Goal: Information Seeking & Learning: Learn about a topic

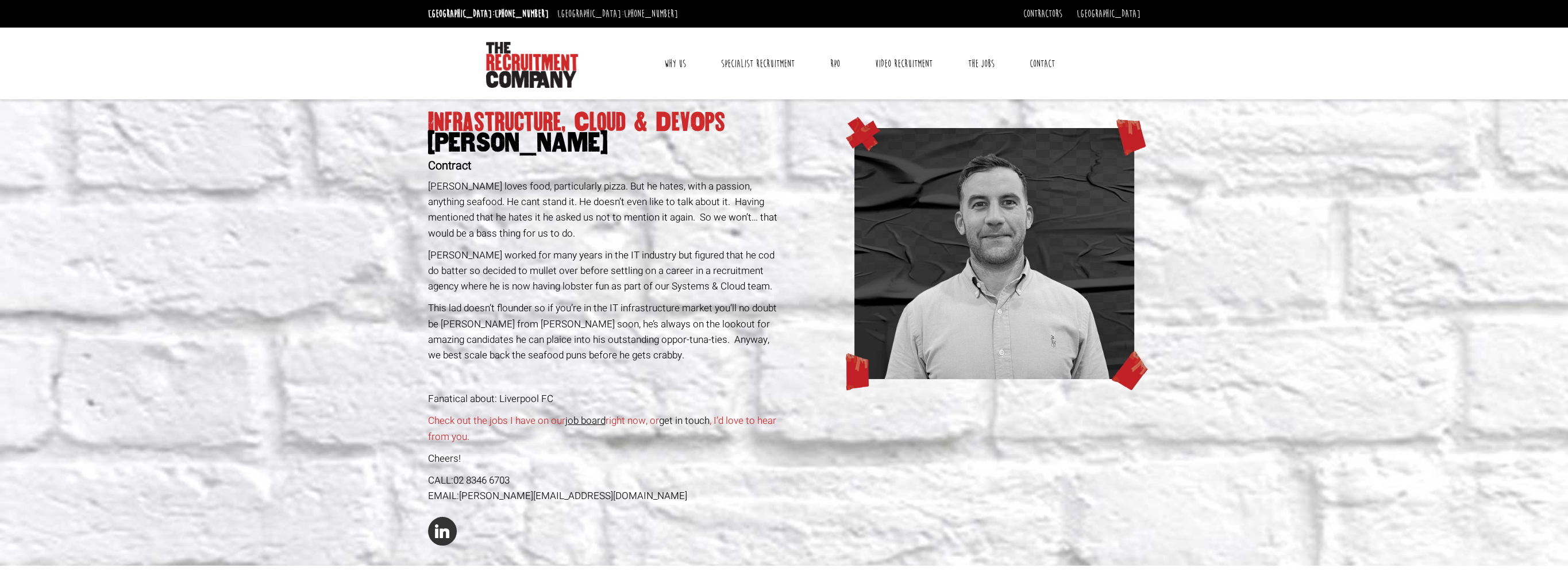
click at [1038, 62] on link "Contact" at bounding box center [1042, 63] width 42 height 29
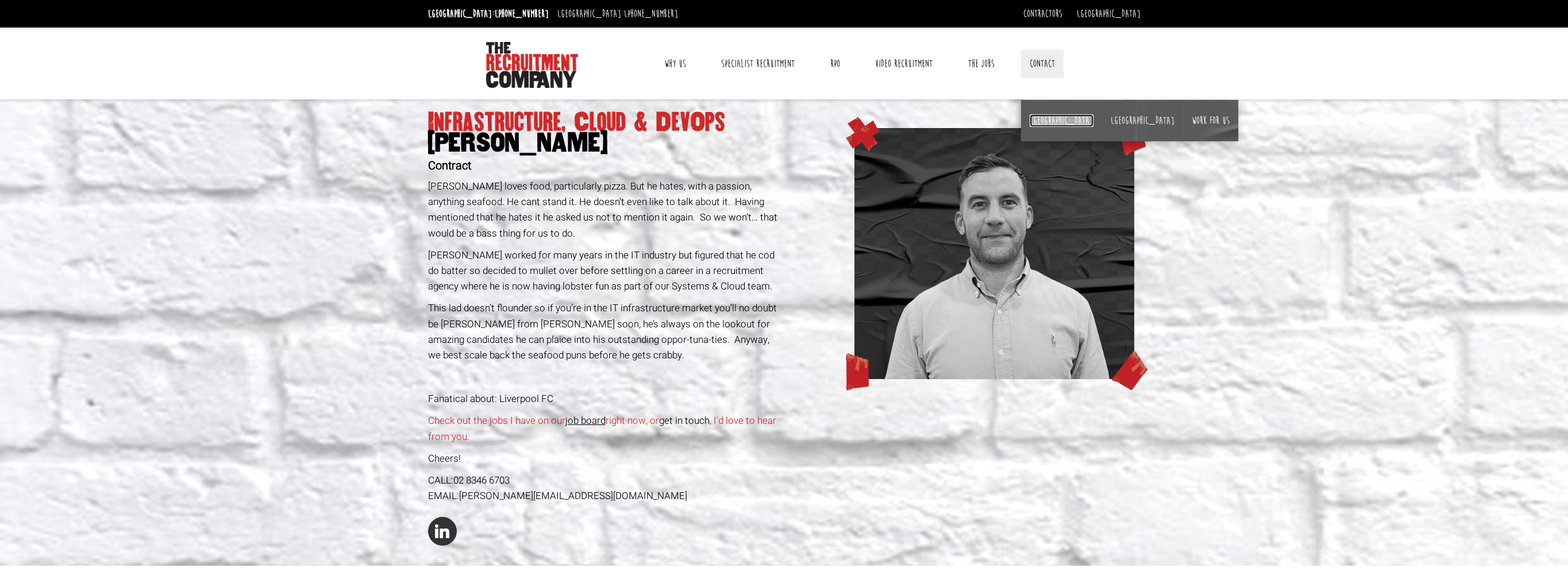
click at [1042, 117] on link "[GEOGRAPHIC_DATA]" at bounding box center [1062, 121] width 64 height 12
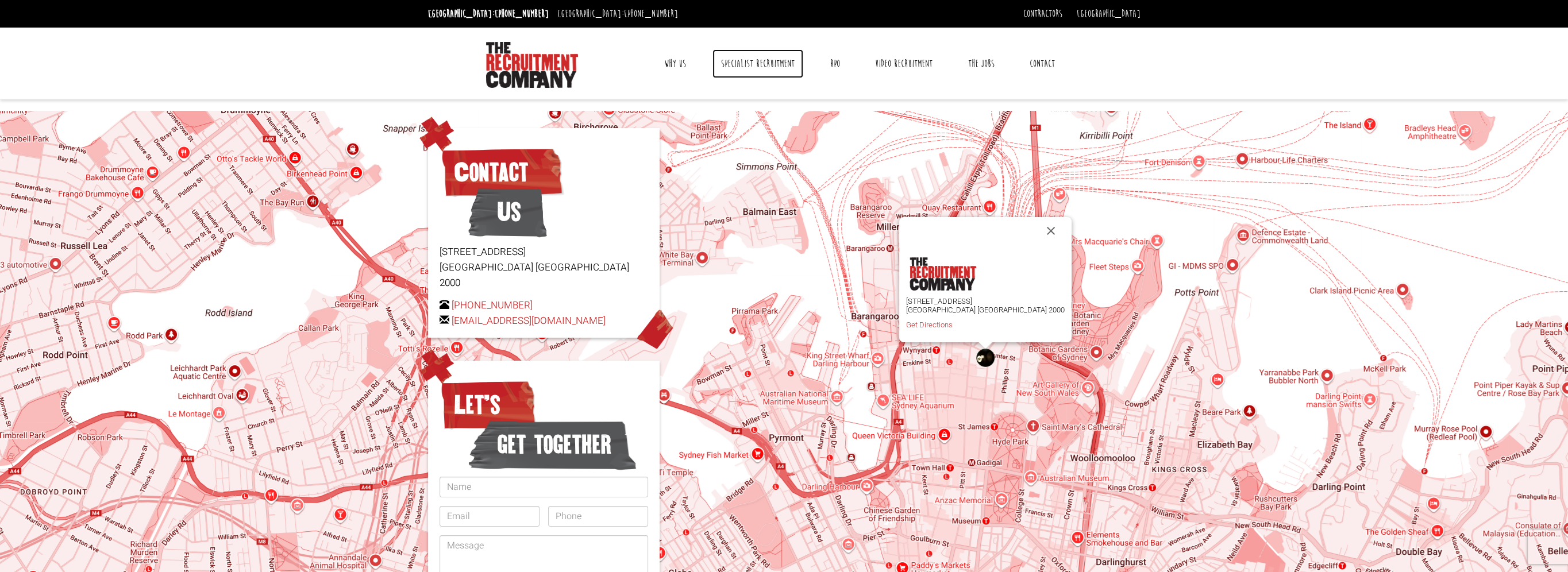
click at [771, 66] on link "Specialist Recruitment" at bounding box center [757, 63] width 90 height 29
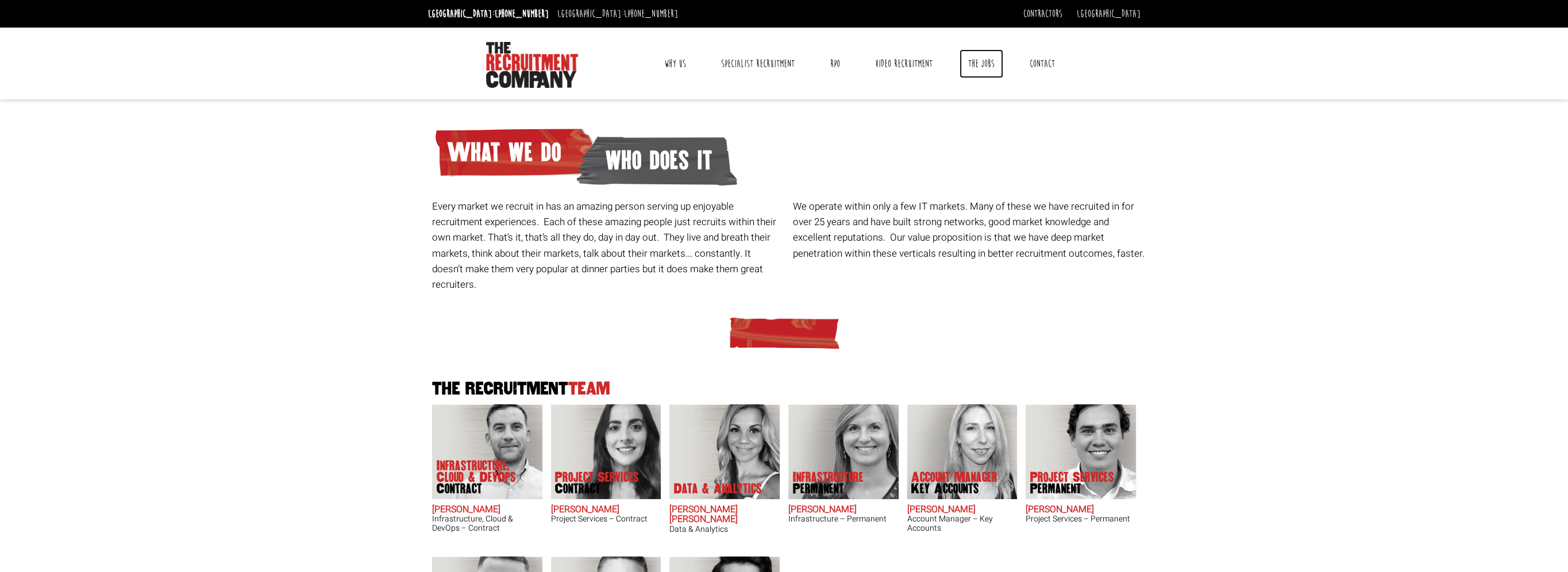
click at [980, 66] on link "The Jobs" at bounding box center [981, 63] width 44 height 29
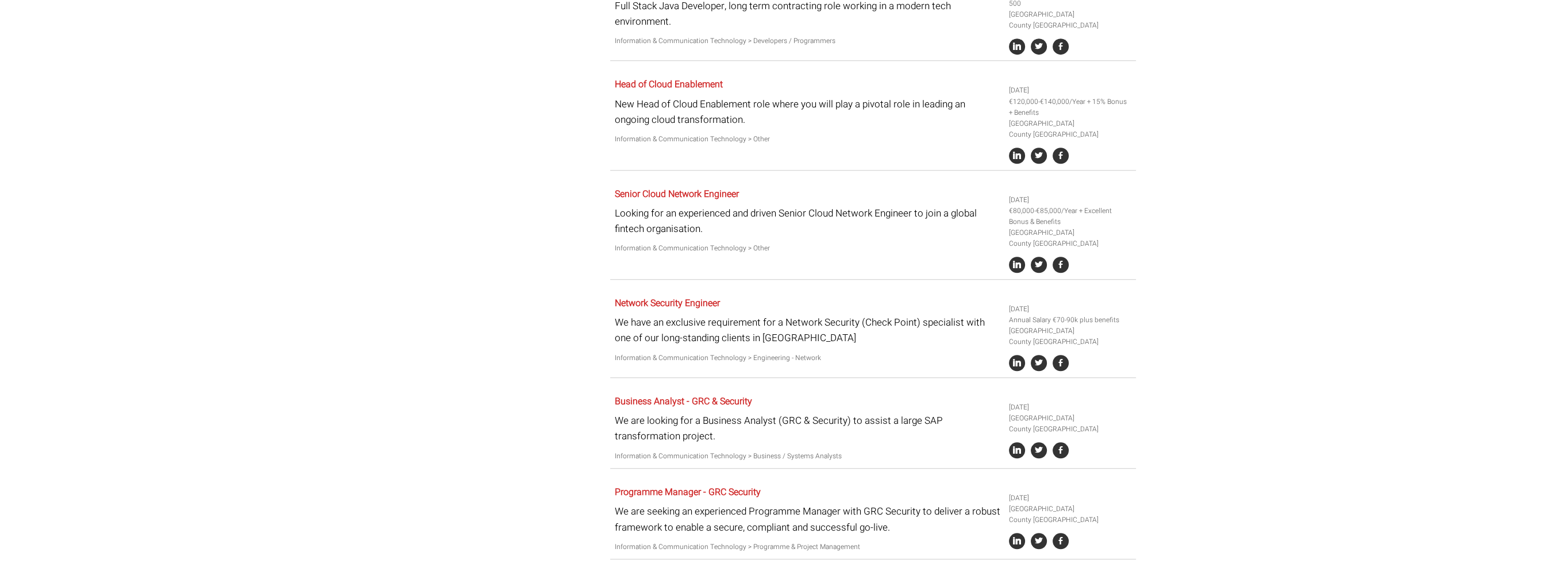
scroll to position [1724, 0]
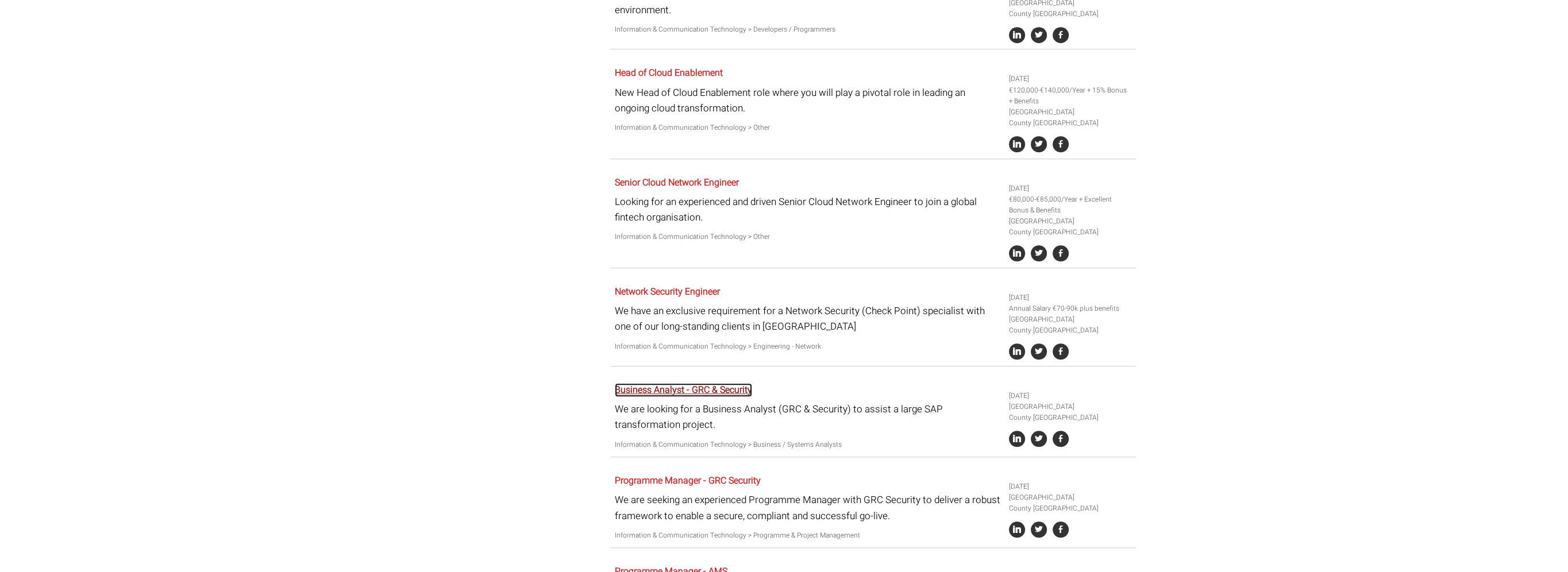
click at [695, 385] on link "Business Analyst - GRC & Security" at bounding box center [683, 390] width 137 height 14
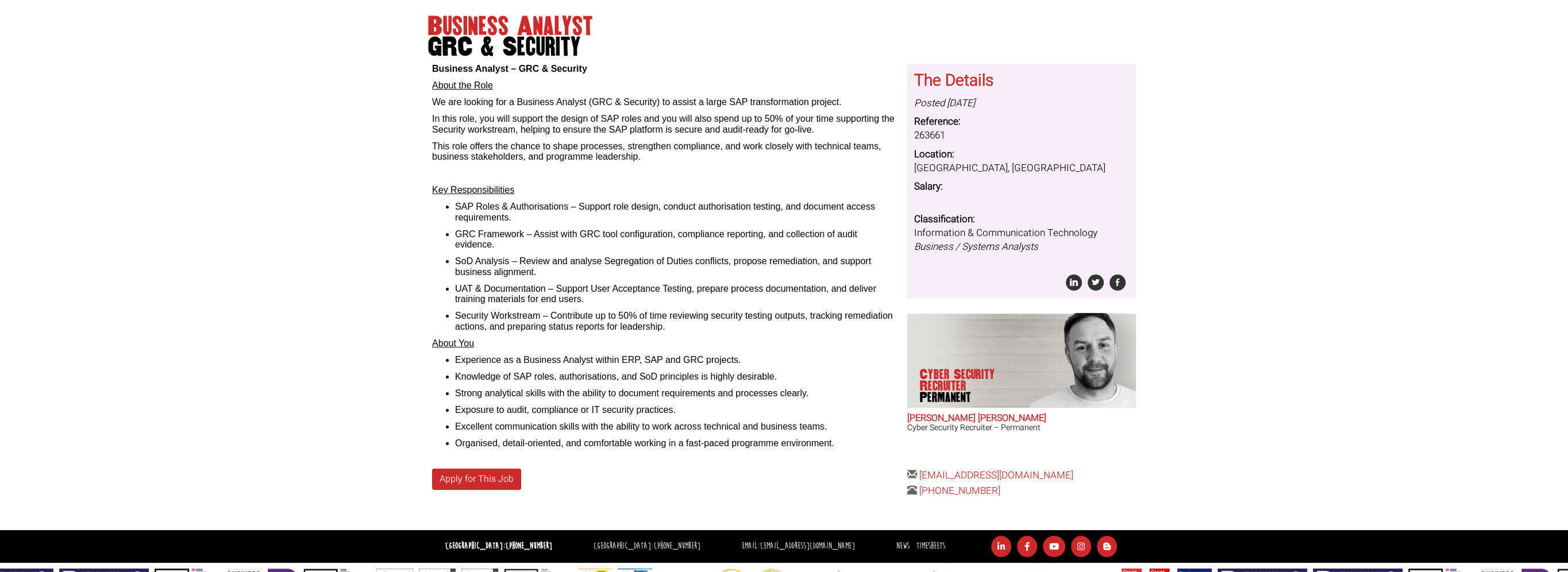
scroll to position [115, 0]
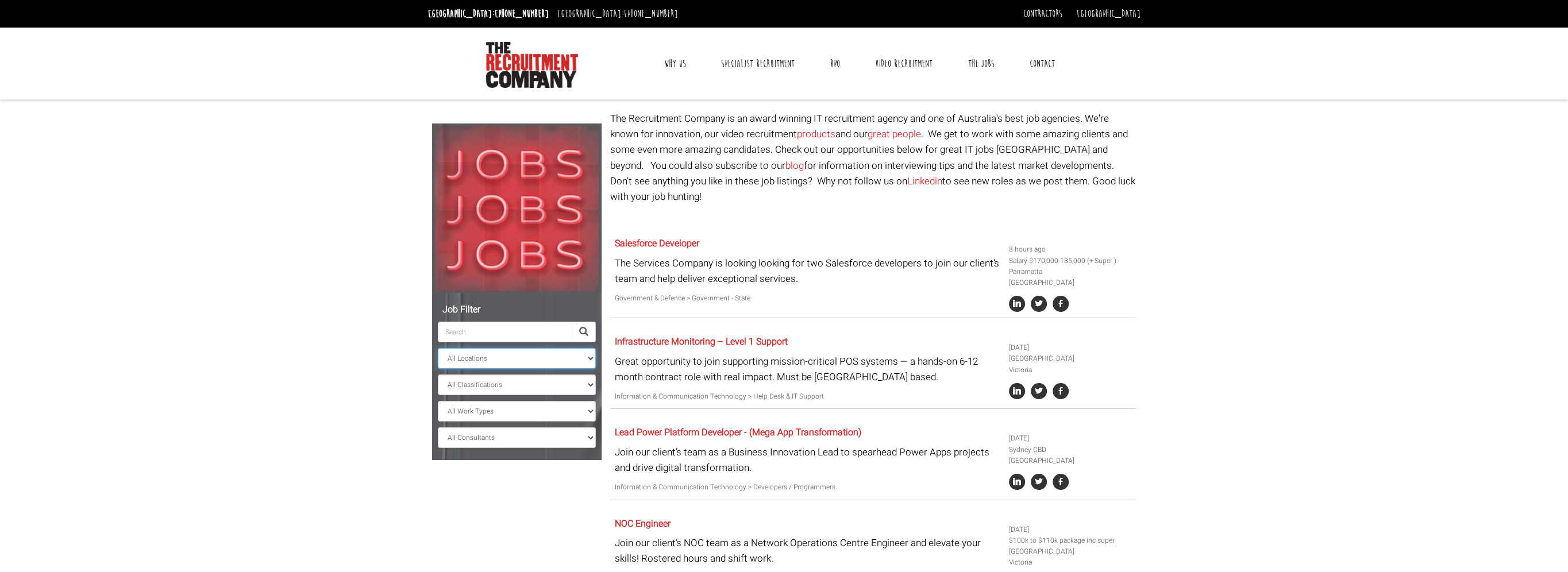
click at [552, 363] on select "All Locations [GEOGRAPHIC_DATA] [GEOGRAPHIC_DATA] [GEOGRAPHIC_DATA] [GEOGRAPHIC…" at bounding box center [516, 358] width 158 height 21
select select "Sydney CBD"
click at [438, 348] on select "All Locations [GEOGRAPHIC_DATA] [GEOGRAPHIC_DATA] [GEOGRAPHIC_DATA] [GEOGRAPHIC…" at bounding box center [516, 358] width 158 height 21
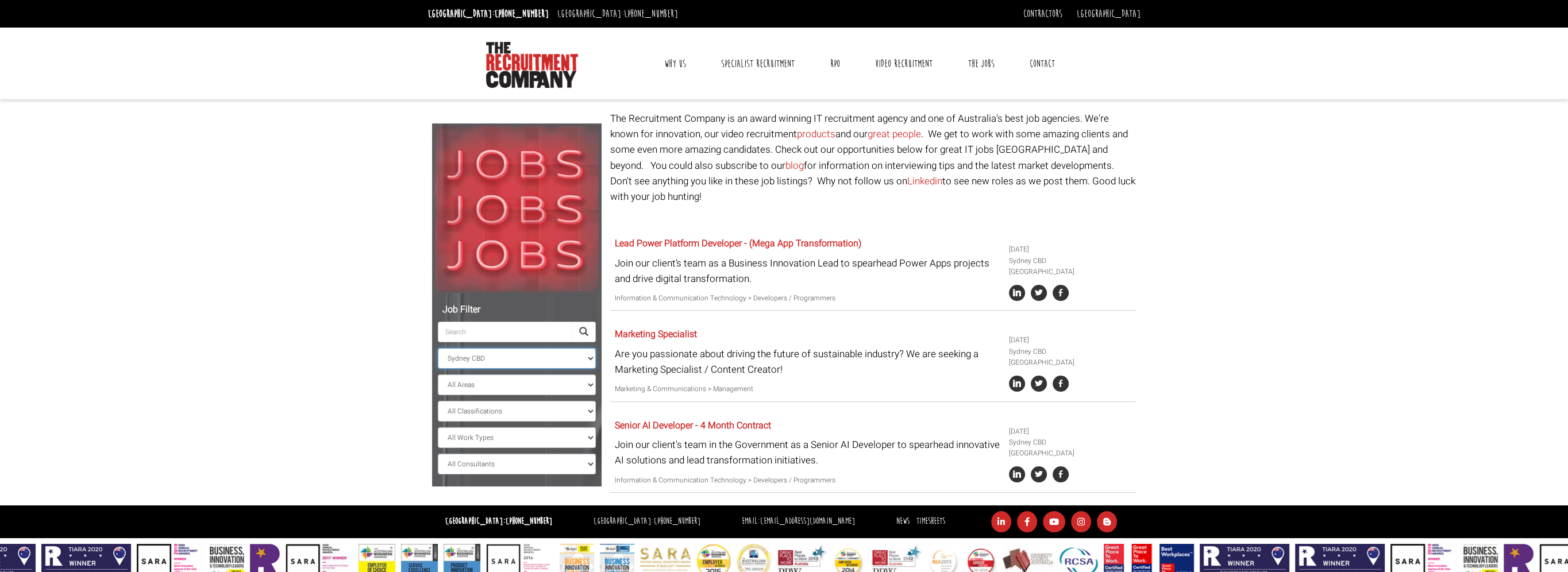
scroll to position [2, 0]
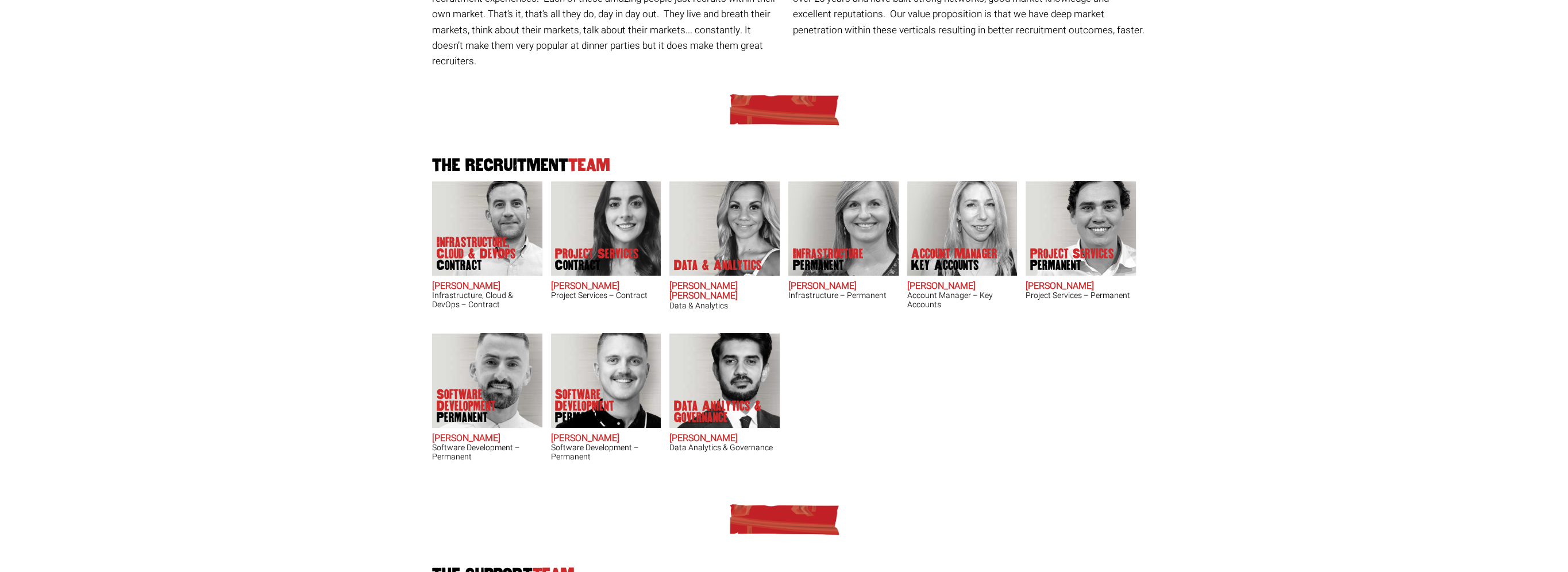
scroll to position [207, 0]
